Goal: Task Accomplishment & Management: Use online tool/utility

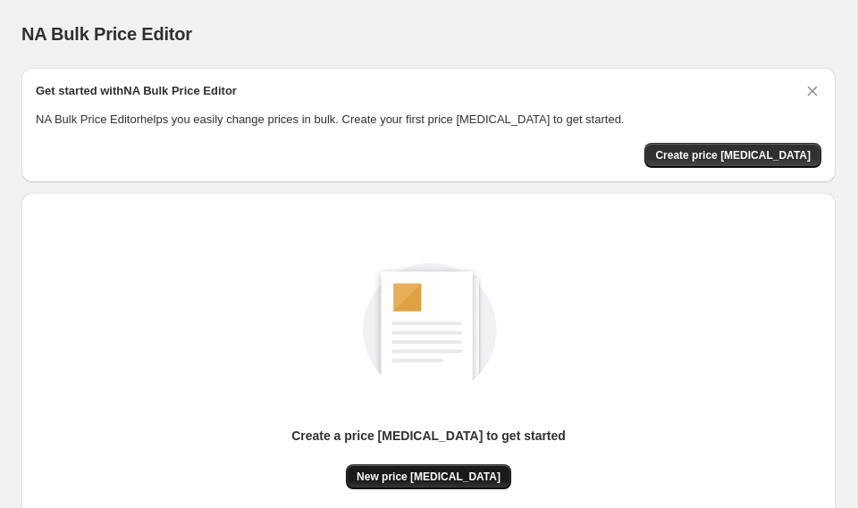
click at [460, 481] on span "New price [MEDICAL_DATA]" at bounding box center [428, 477] width 144 height 14
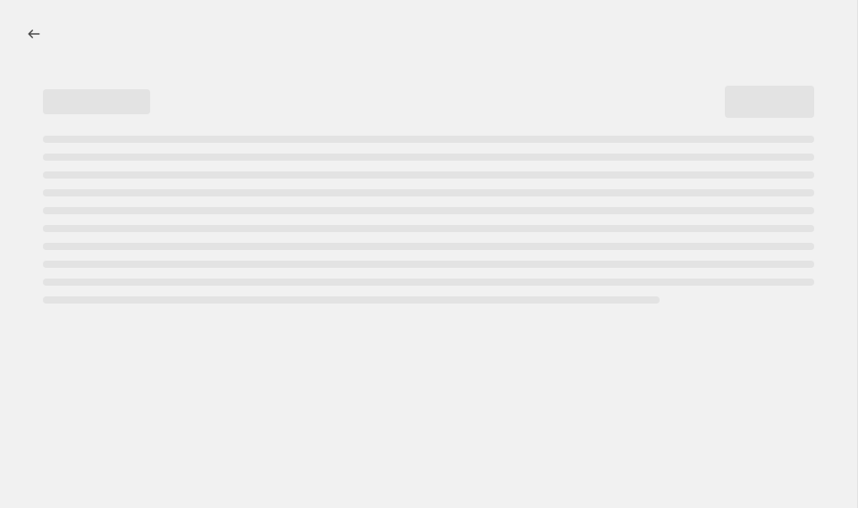
select select "percentage"
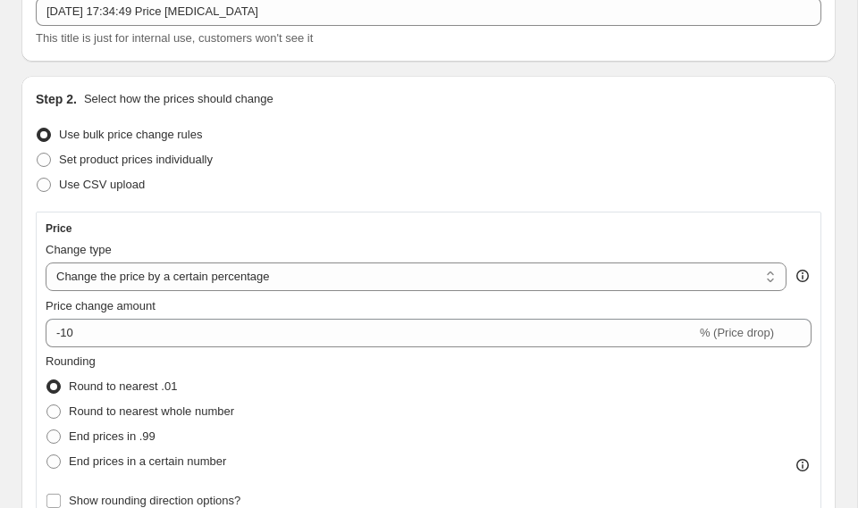
scroll to position [120, 0]
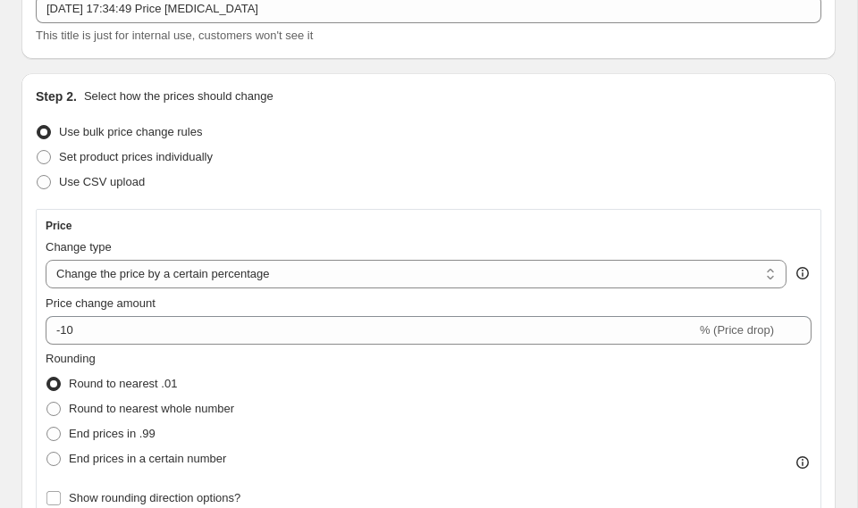
click at [287, 308] on div "Price change amount" at bounding box center [429, 304] width 766 height 18
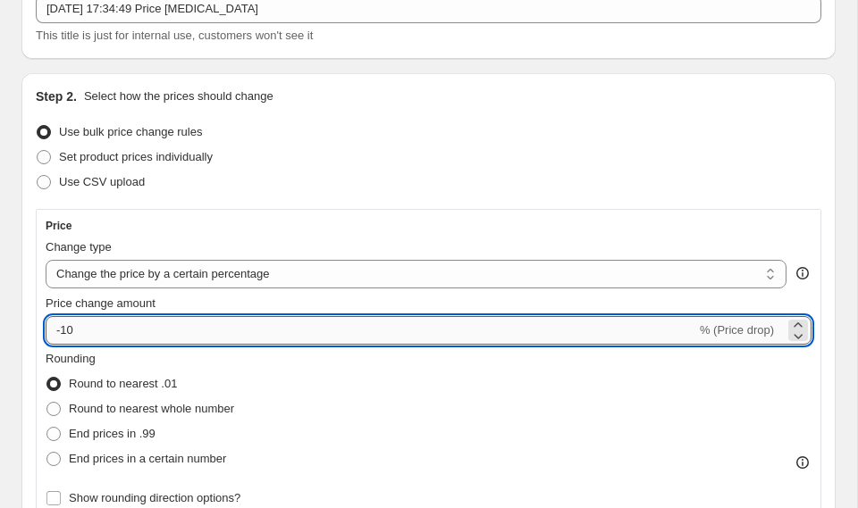
click at [287, 322] on input "-10" at bounding box center [371, 330] width 650 height 29
type input "-1"
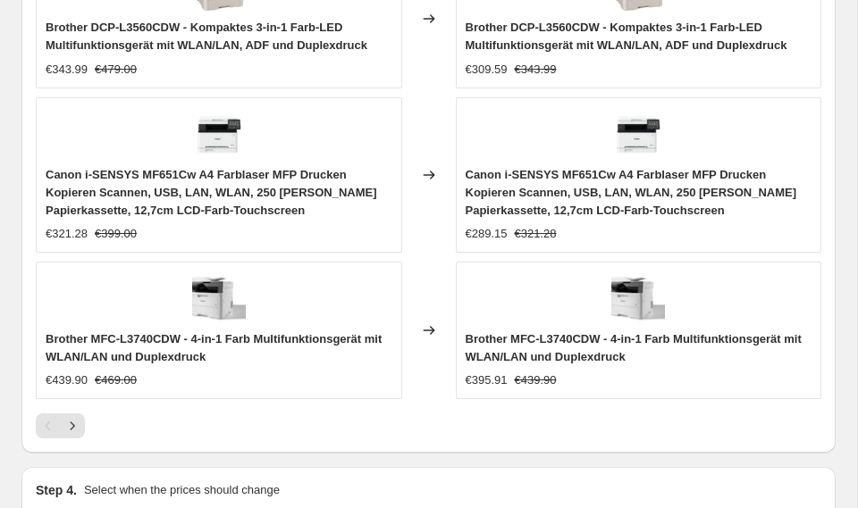
scroll to position [1928, 0]
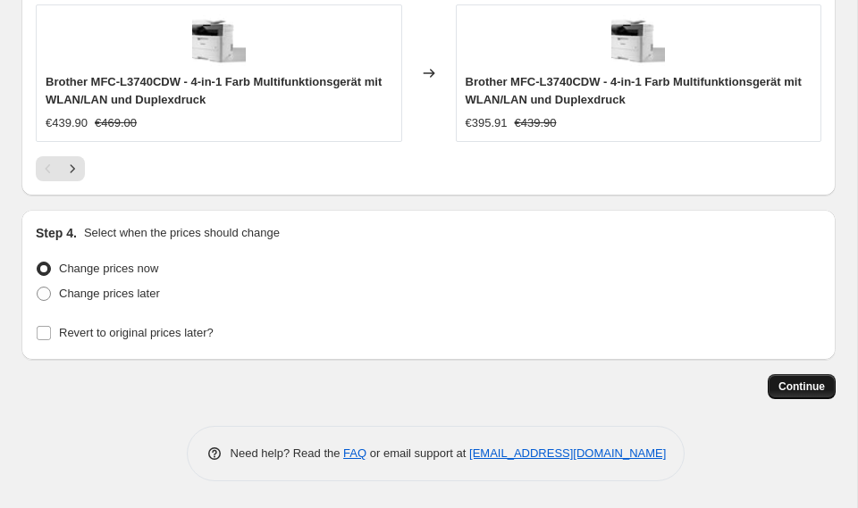
type input "-71"
click at [796, 392] on span "Continue" at bounding box center [801, 387] width 46 height 14
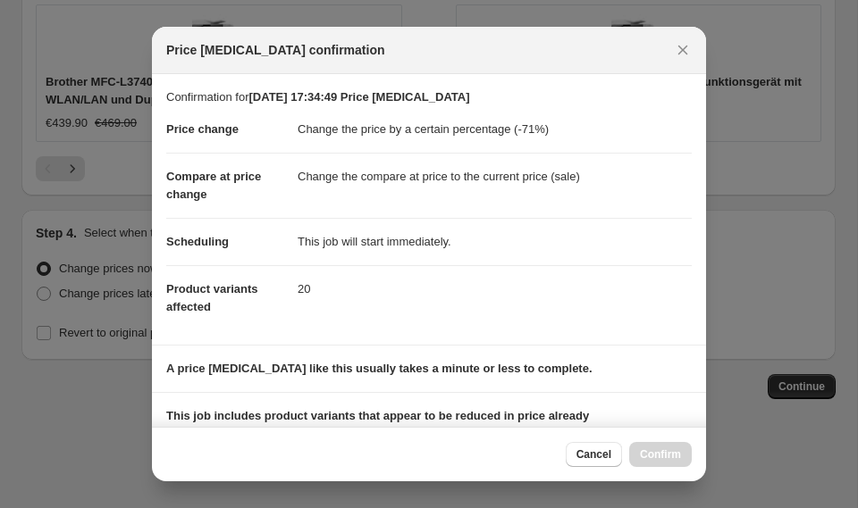
scroll to position [244, 0]
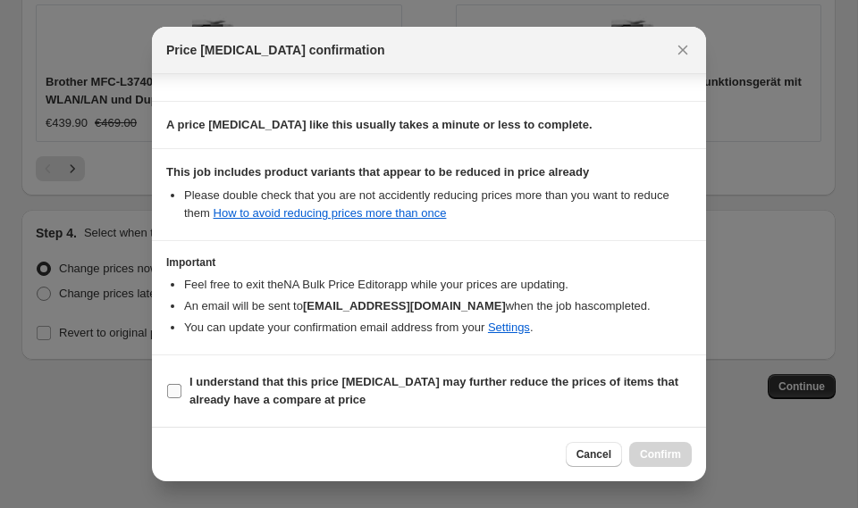
click at [241, 392] on span "I understand that this price change job may further reduce the prices of items …" at bounding box center [440, 391] width 502 height 36
click at [181, 392] on input "I understand that this price change job may further reduce the prices of items …" at bounding box center [174, 391] width 14 height 14
checkbox input "true"
click at [646, 452] on span "Confirm" at bounding box center [660, 455] width 41 height 14
